Goal: Task Accomplishment & Management: Complete application form

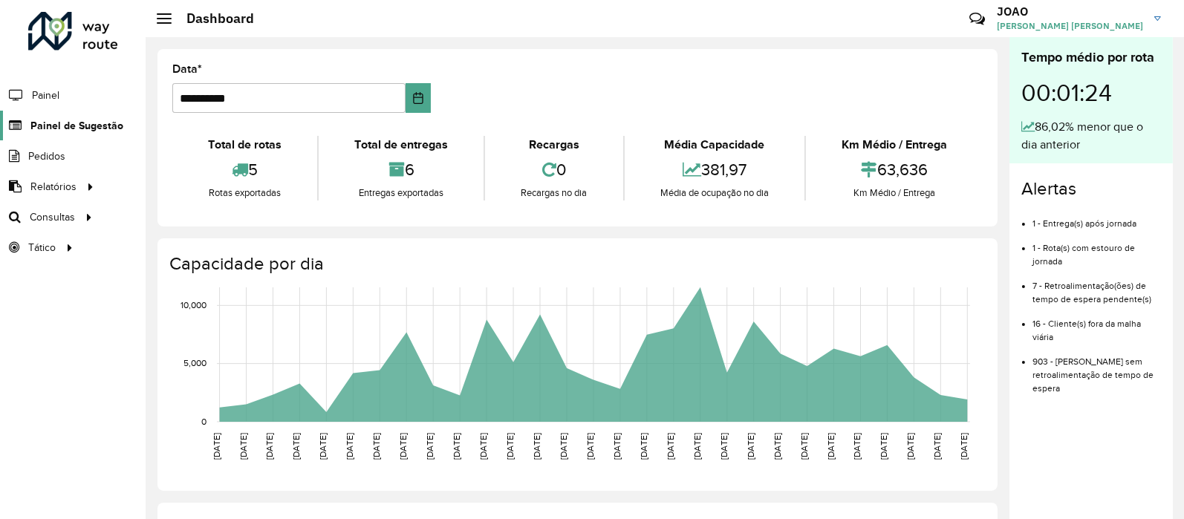
click at [93, 123] on span "Painel de Sugestão" at bounding box center [76, 126] width 93 height 16
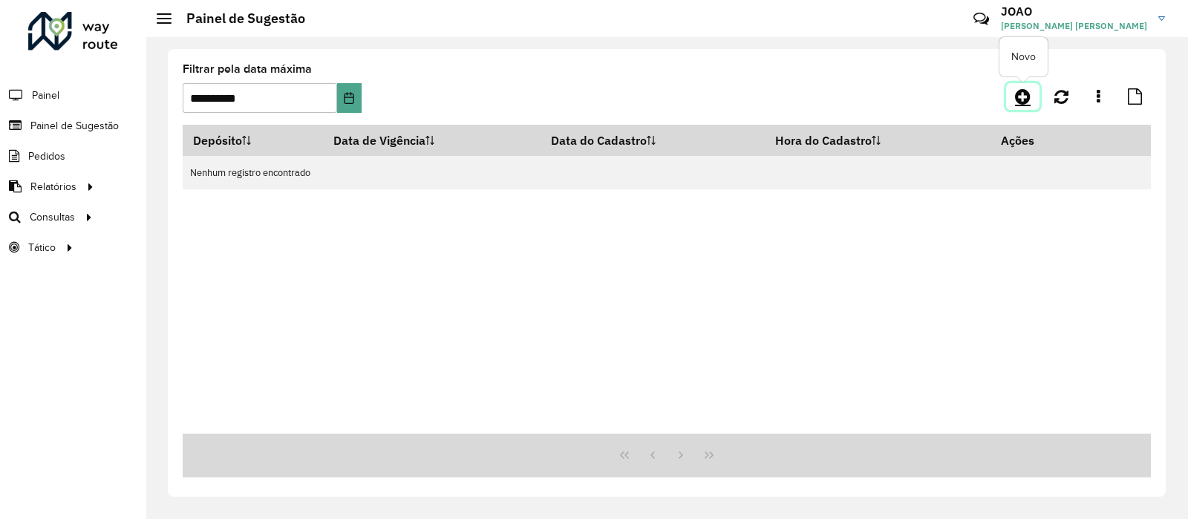
click at [1007, 102] on link at bounding box center [1022, 96] width 33 height 27
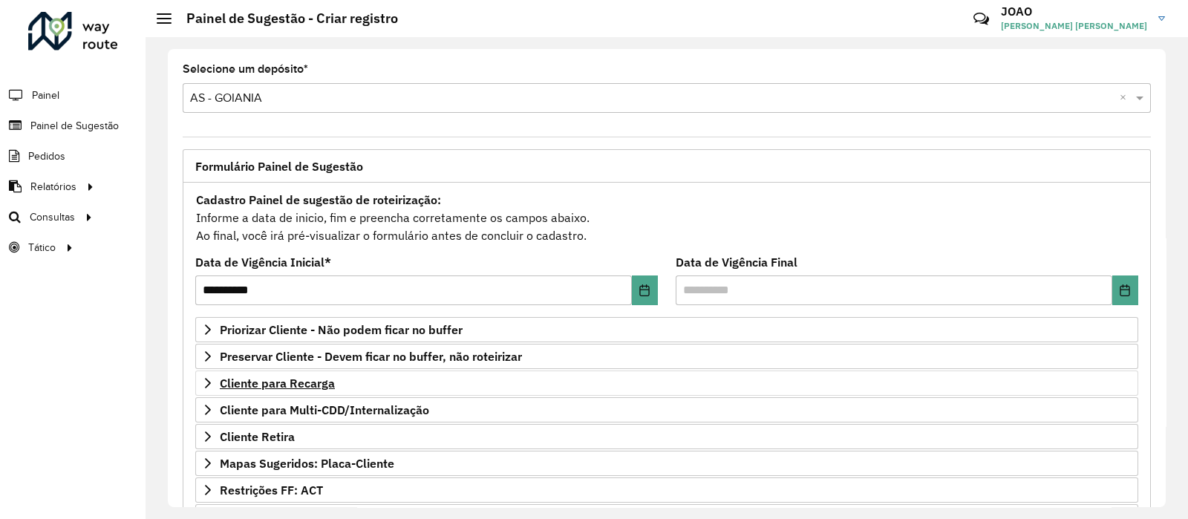
scroll to position [185, 0]
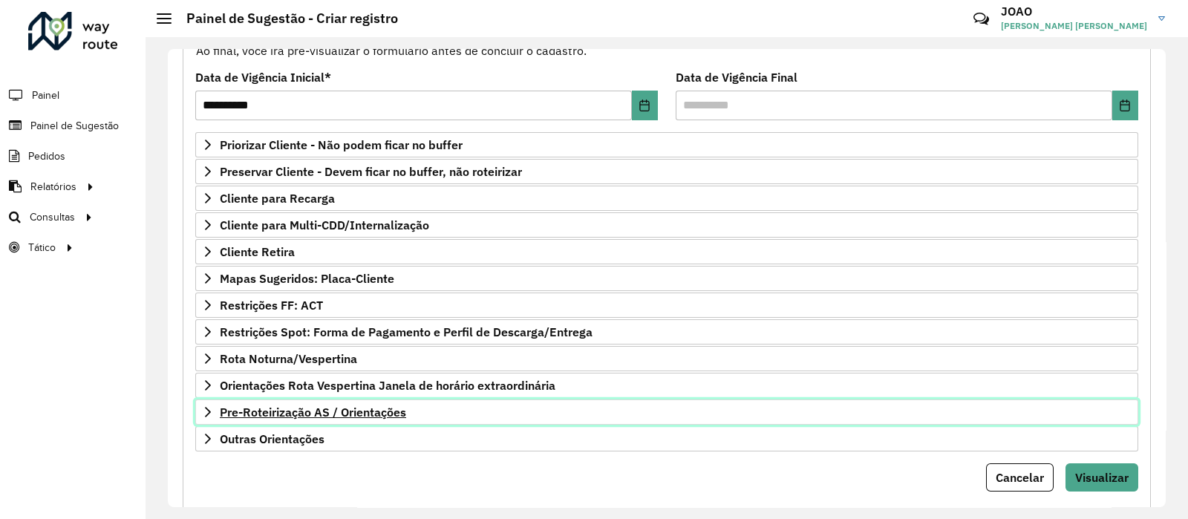
click at [320, 408] on span "Pre-Roteirização AS / Orientações" at bounding box center [313, 412] width 186 height 12
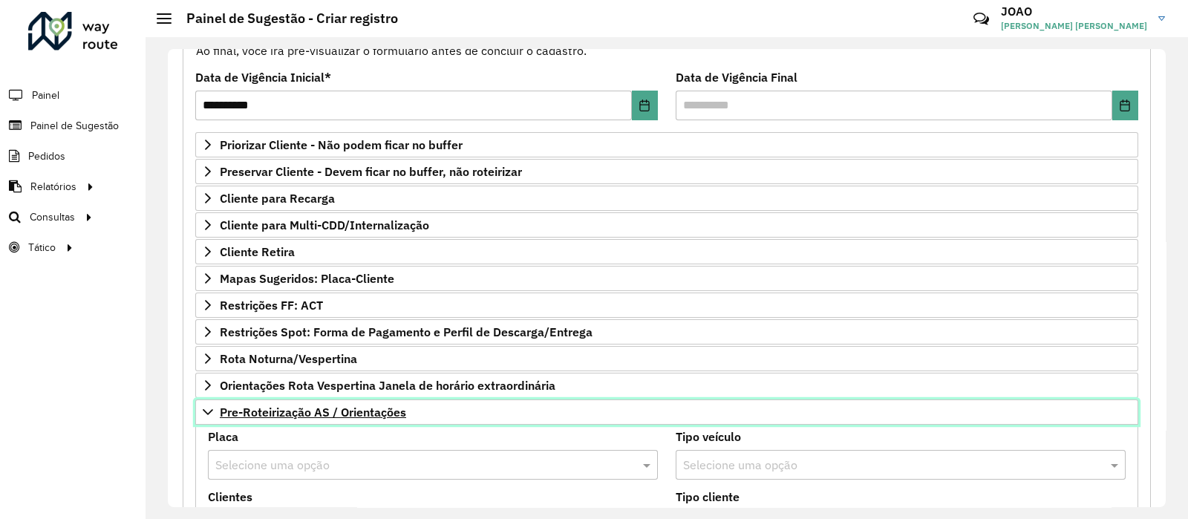
scroll to position [371, 0]
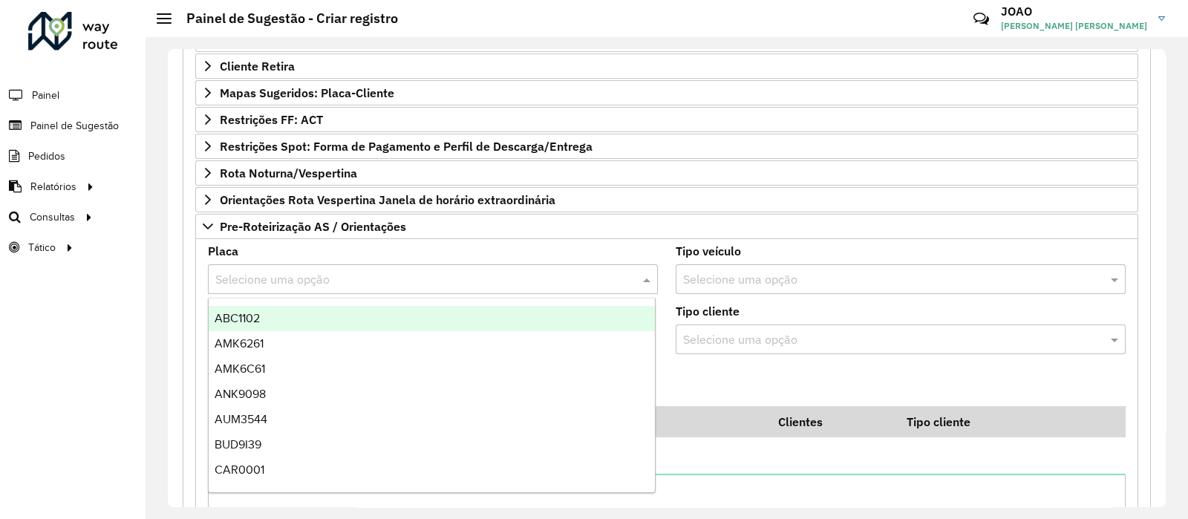
click at [328, 280] on input "text" at bounding box center [418, 280] width 406 height 18
type input "***"
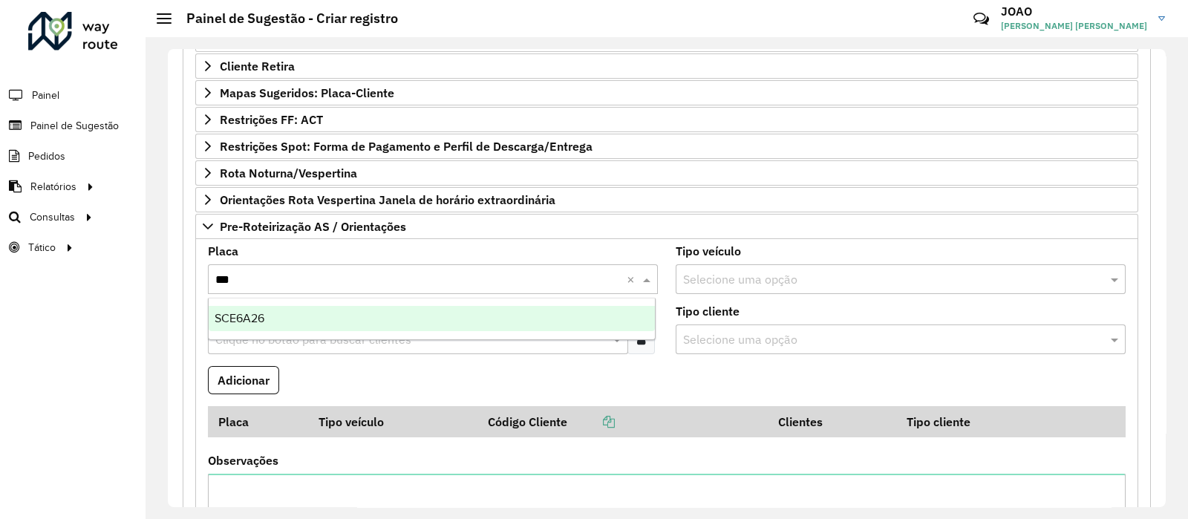
click at [327, 321] on div "SCE6A26" at bounding box center [432, 318] width 446 height 25
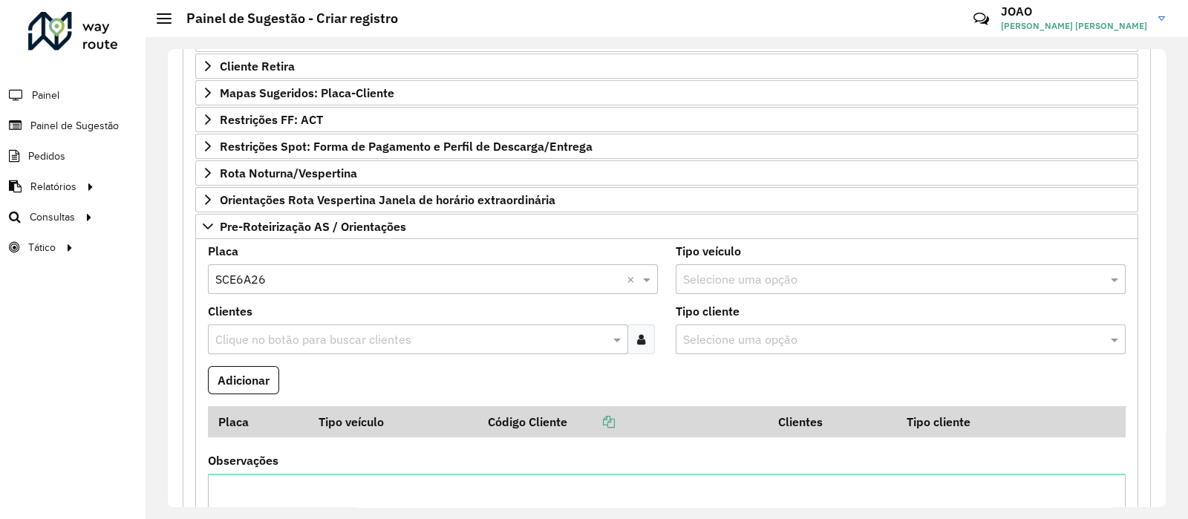
click at [329, 343] on input "text" at bounding box center [411, 340] width 398 height 18
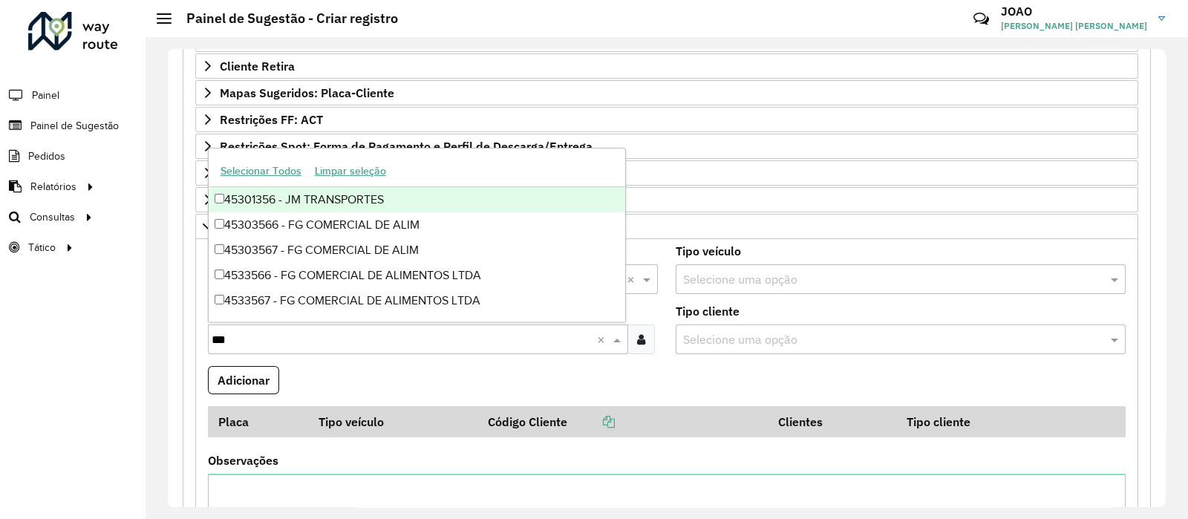
type input "****"
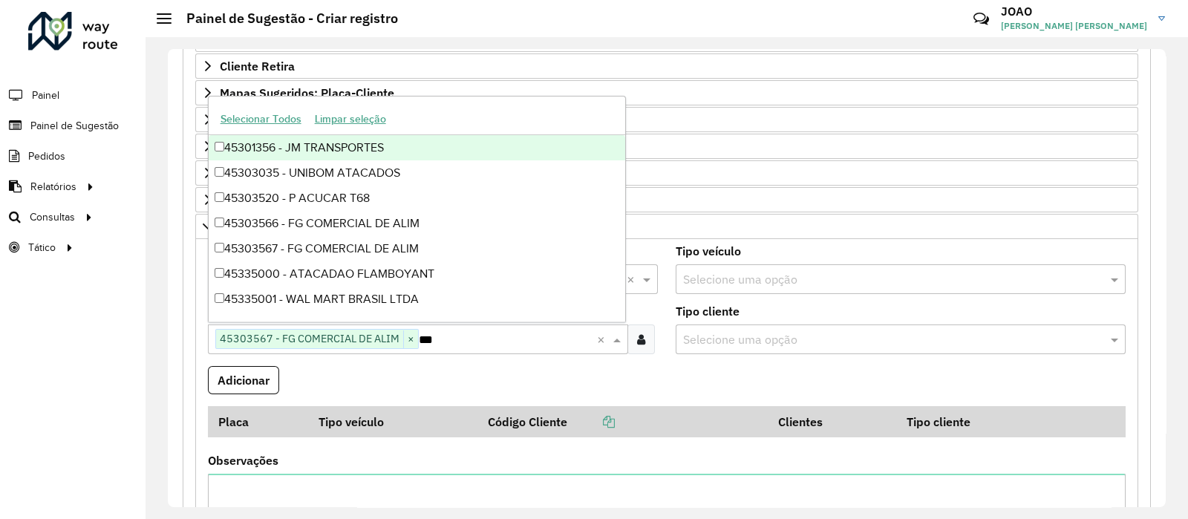
type input "****"
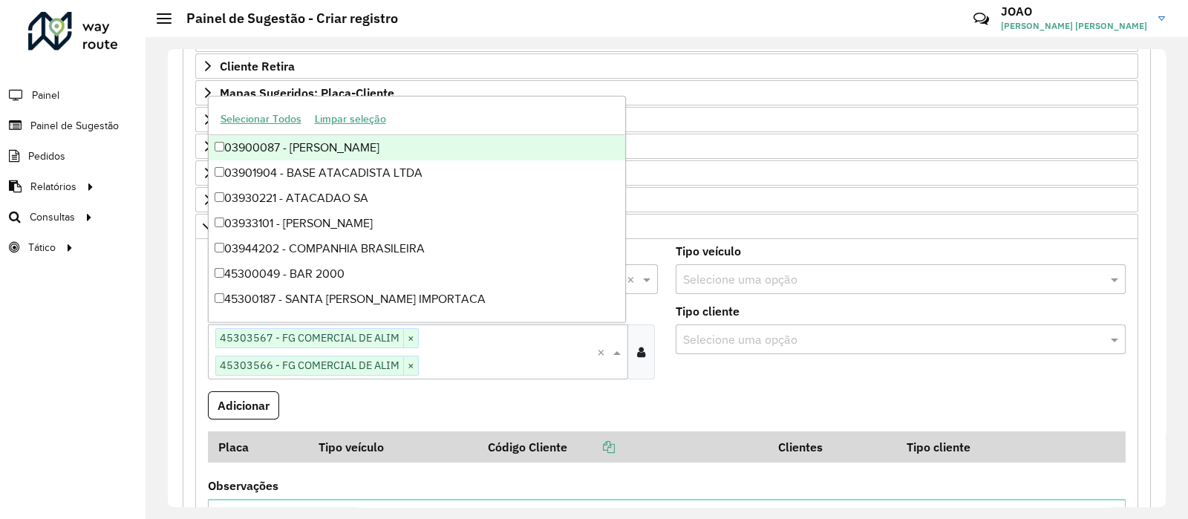
click at [432, 406] on formly-field "Adicionar" at bounding box center [667, 411] width 936 height 40
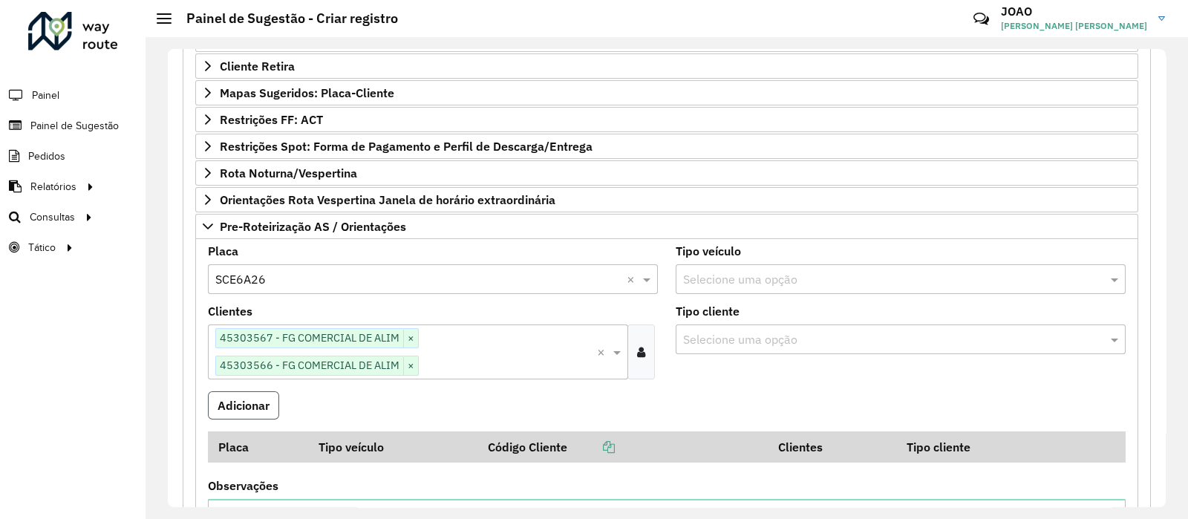
click at [244, 406] on button "Adicionar" at bounding box center [243, 405] width 71 height 28
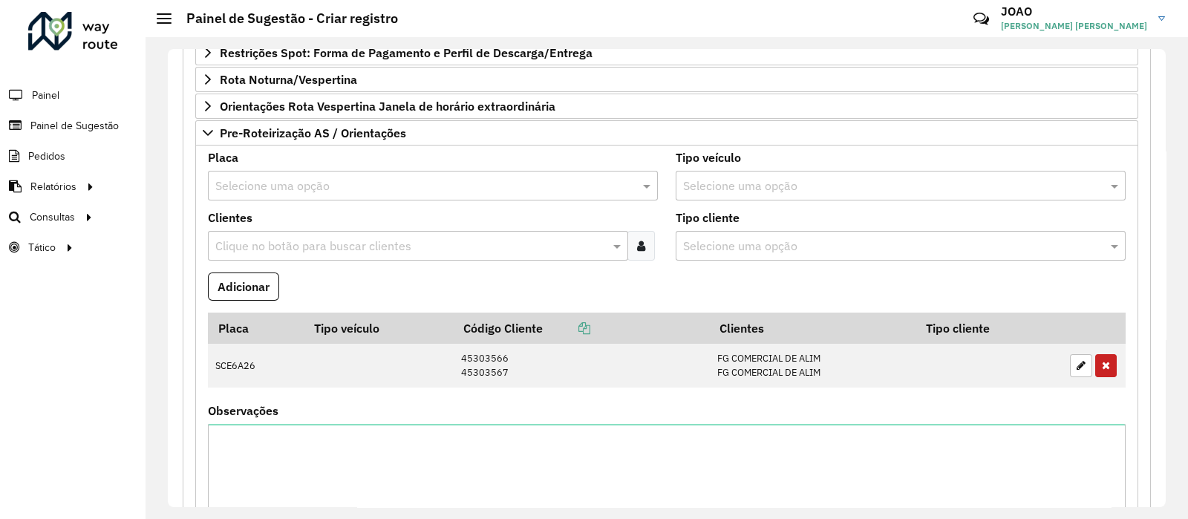
scroll to position [642, 0]
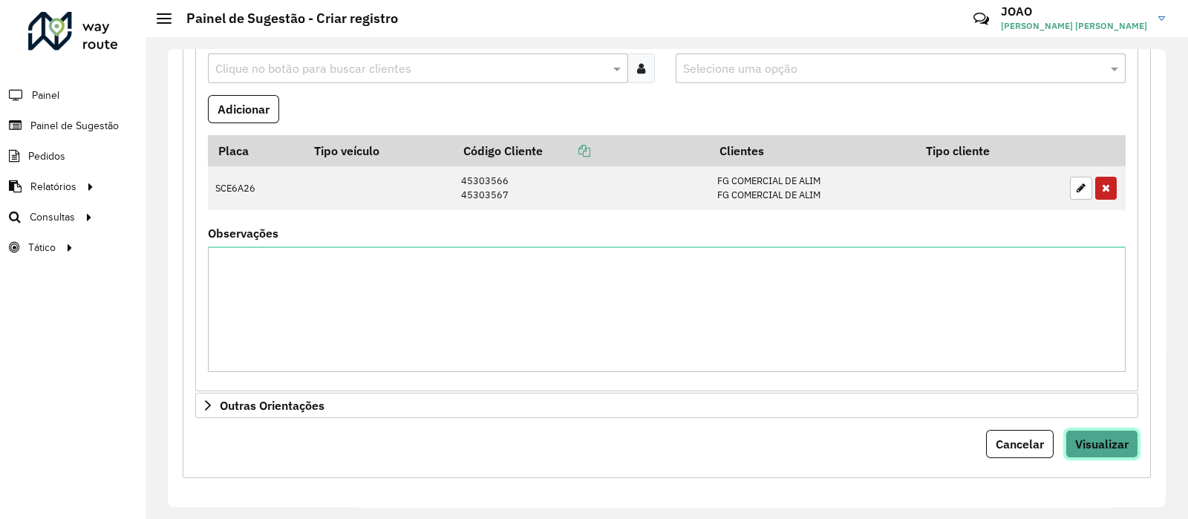
click at [1088, 432] on button "Visualizar" at bounding box center [1102, 444] width 73 height 28
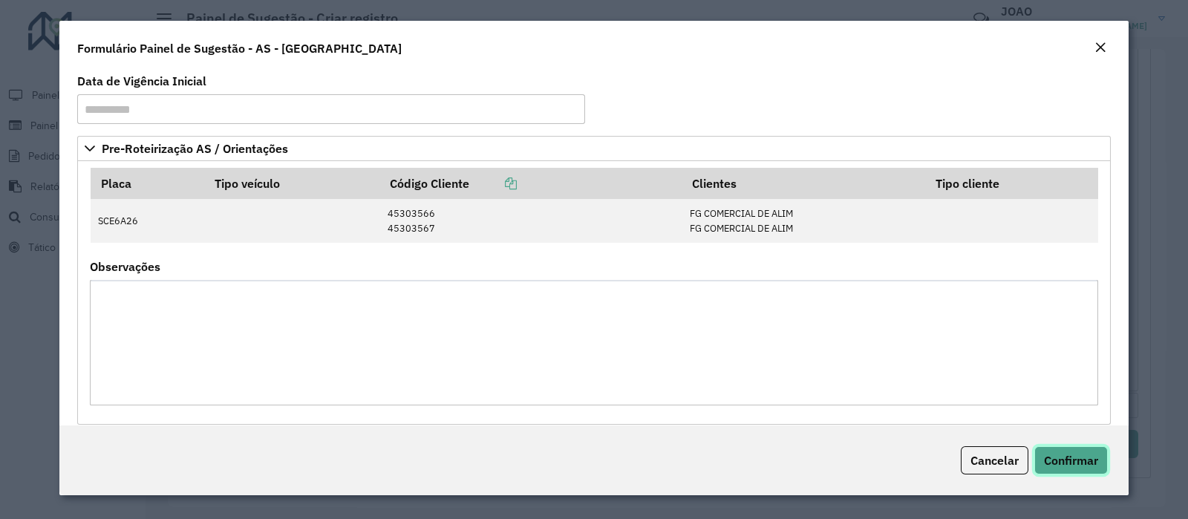
click at [1092, 463] on span "Confirmar" at bounding box center [1071, 460] width 54 height 15
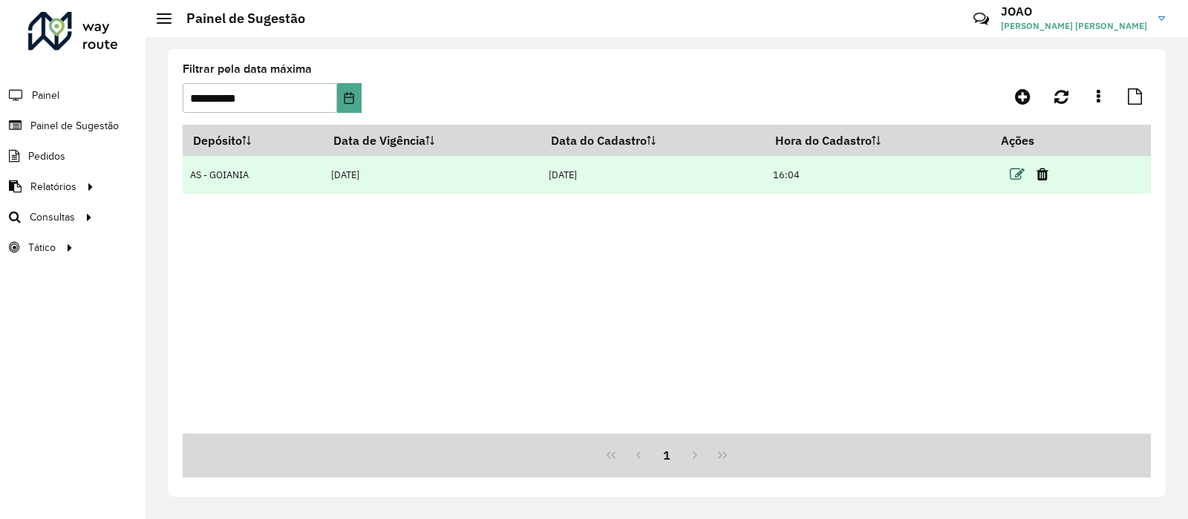
click at [1015, 178] on icon at bounding box center [1017, 174] width 15 height 15
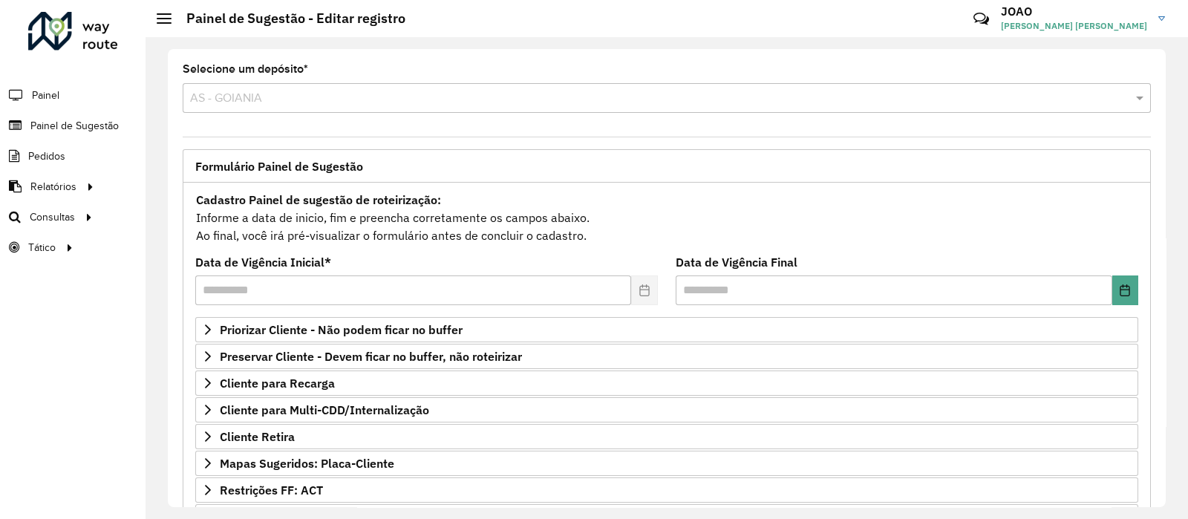
scroll to position [217, 0]
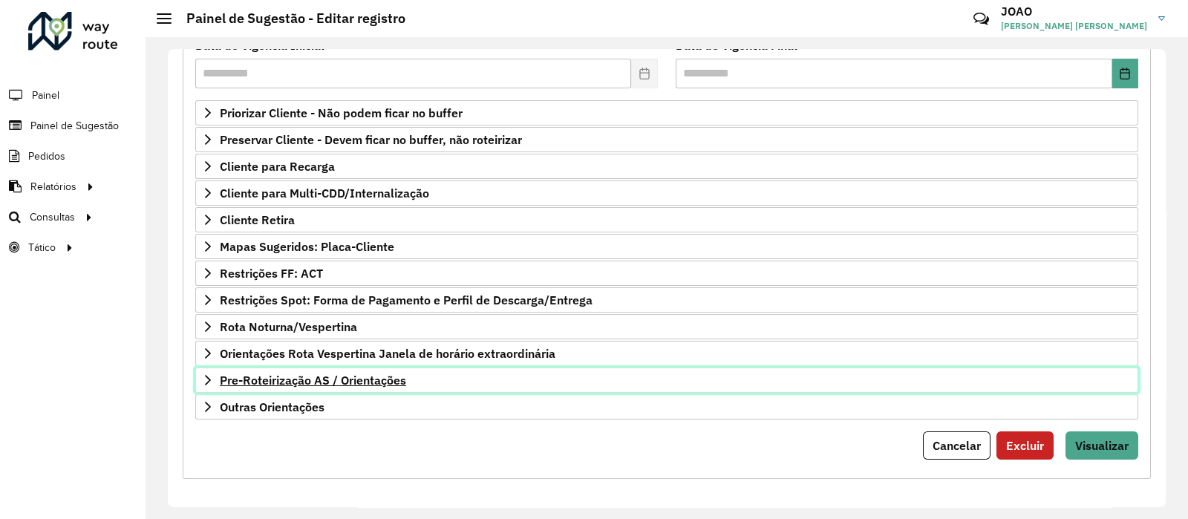
click at [349, 380] on span "Pre-Roteirização AS / Orientações" at bounding box center [313, 380] width 186 height 12
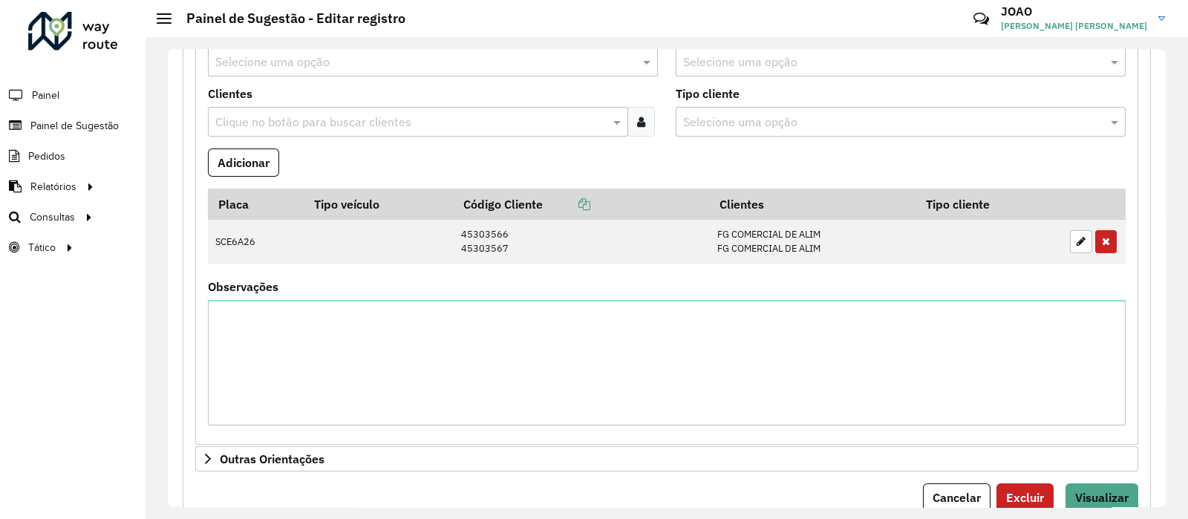
scroll to position [642, 0]
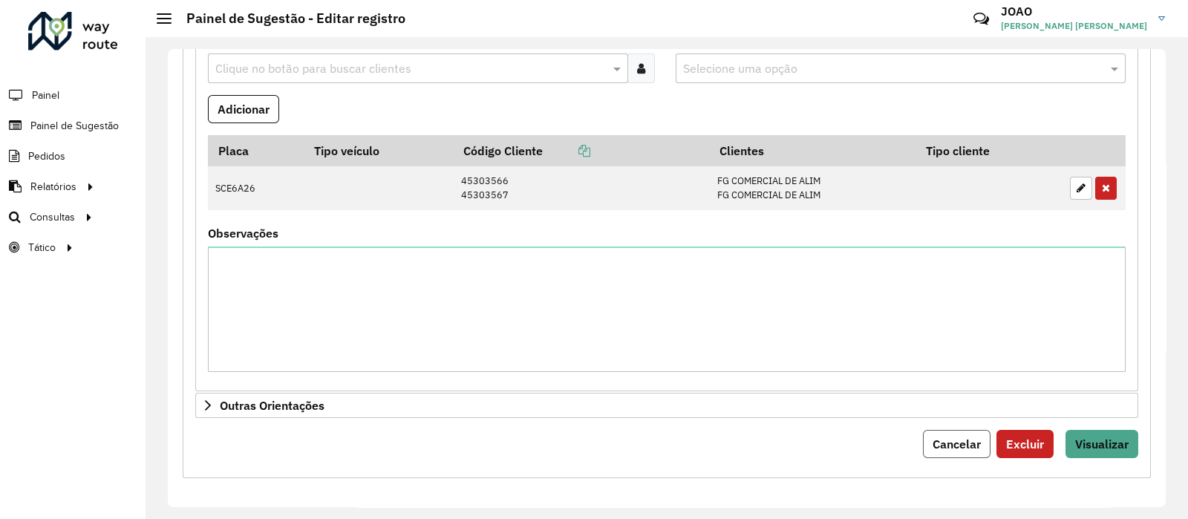
click at [933, 445] on span "Cancelar" at bounding box center [957, 444] width 48 height 15
